Goal: Find specific page/section: Find specific page/section

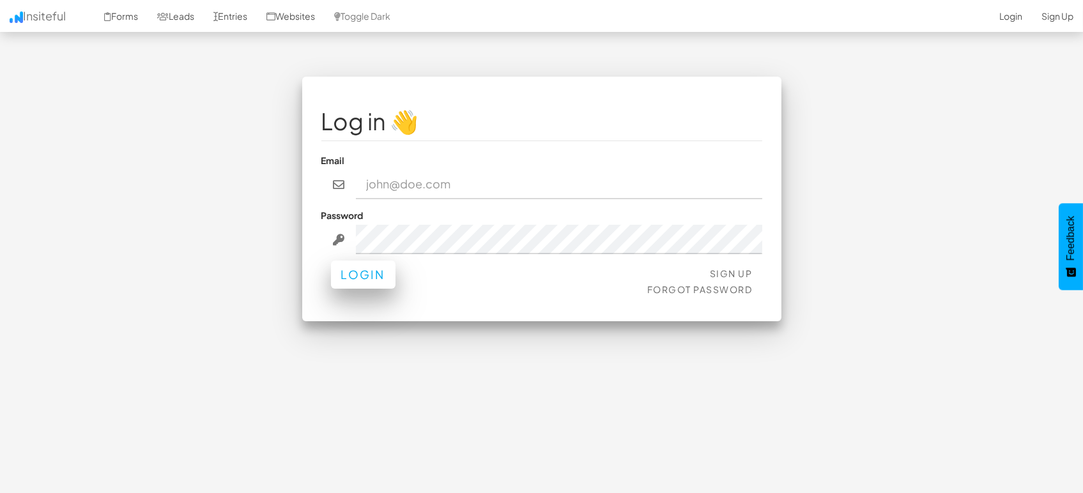
type input "[EMAIL_ADDRESS][DOMAIN_NAME]"
click at [377, 280] on button "Login" at bounding box center [363, 275] width 65 height 28
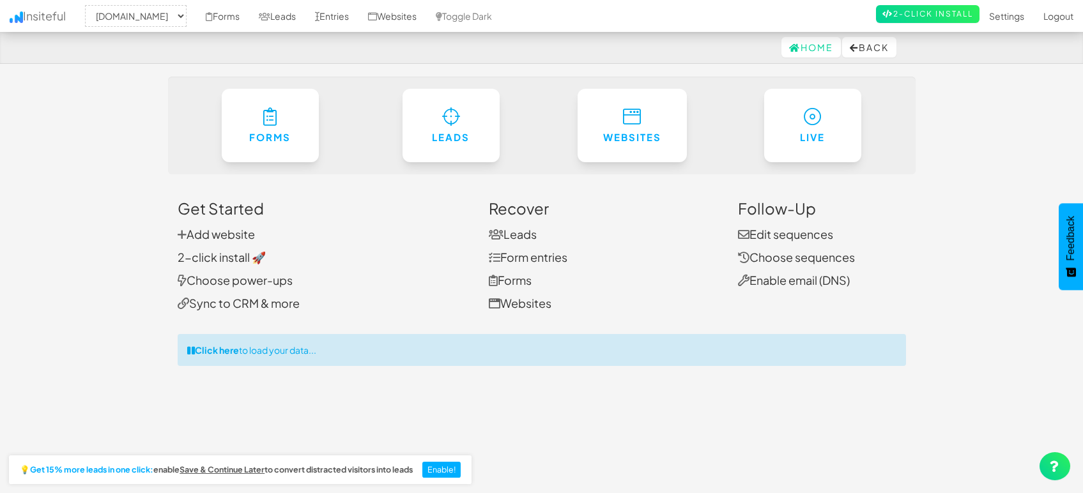
select select "1505"
click at [332, 19] on link "Entries" at bounding box center [331, 16] width 53 height 32
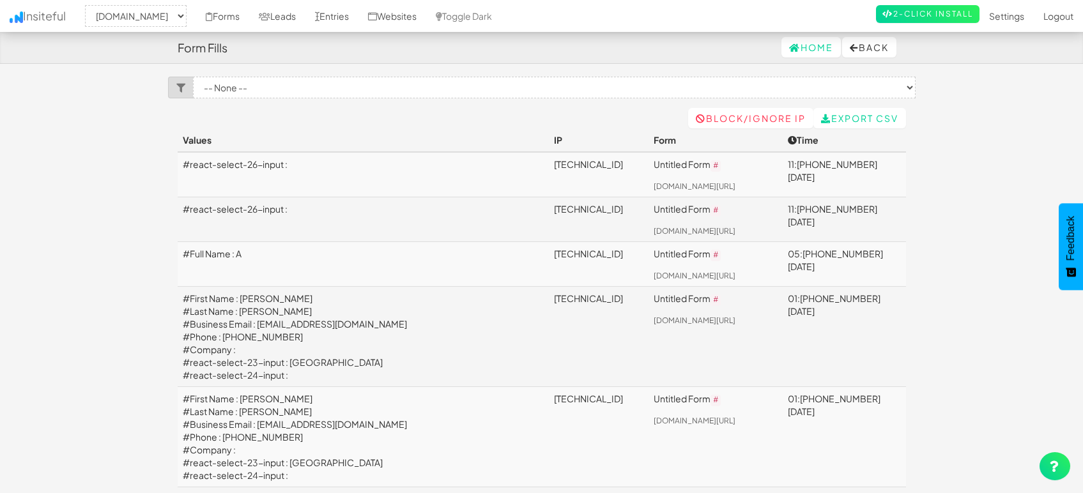
select select "1505"
click at [275, 22] on link "Leads" at bounding box center [277, 16] width 56 height 32
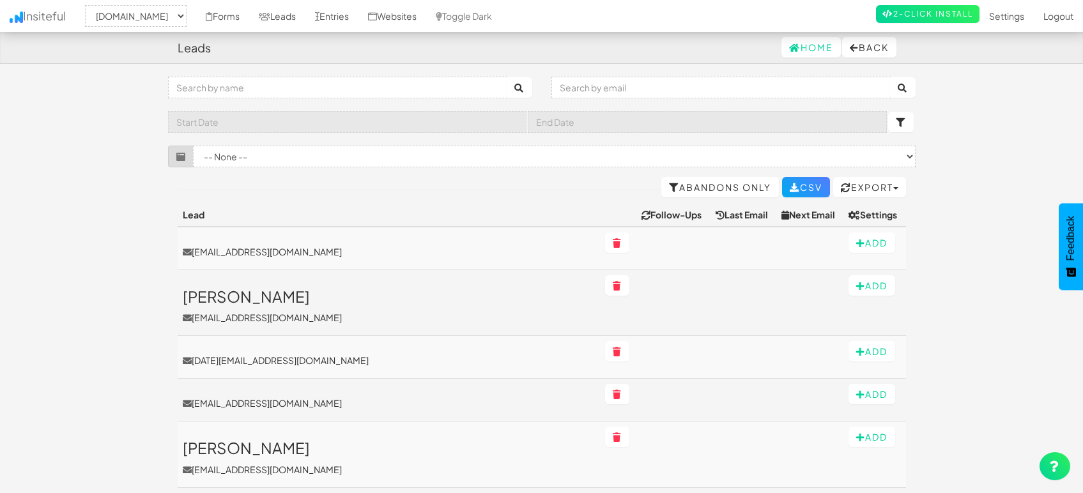
select select "1505"
click at [323, 19] on link "Entries" at bounding box center [331, 16] width 53 height 32
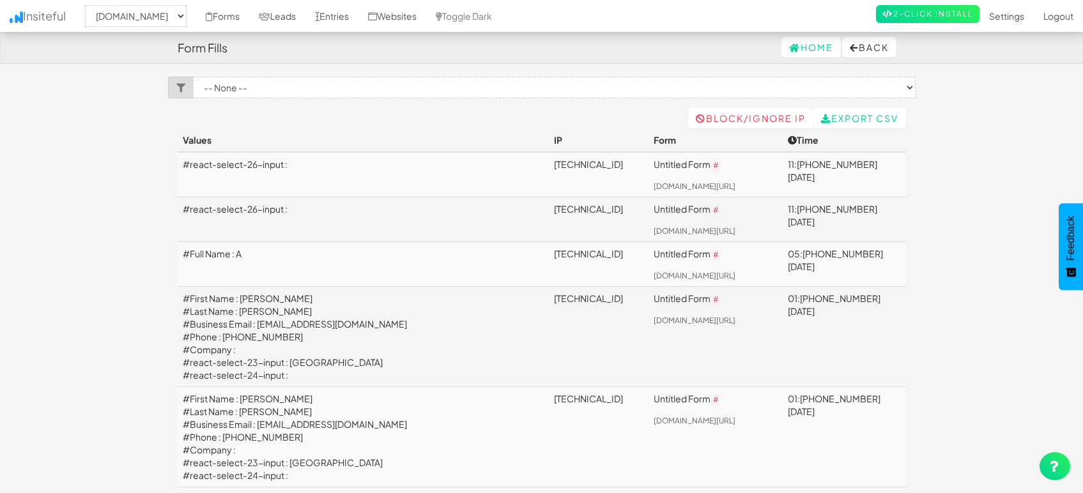
select select "1505"
